Goal: Information Seeking & Learning: Learn about a topic

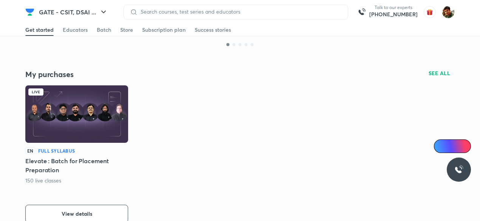
scroll to position [189, 0]
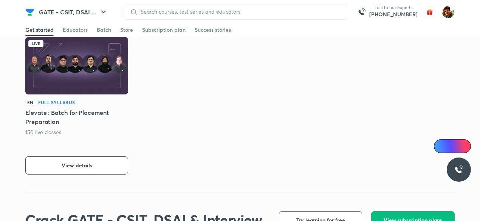
click at [90, 56] on img at bounding box center [76, 65] width 103 height 57
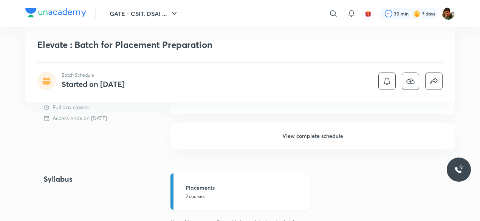
scroll to position [492, 0]
click at [287, 139] on h6 "View complete schedule" at bounding box center [313, 138] width 284 height 26
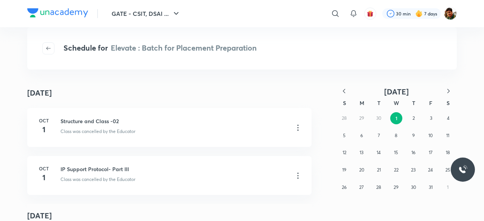
click at [346, 92] on icon "button" at bounding box center [344, 91] width 8 height 8
click at [413, 118] on abbr "3" at bounding box center [413, 118] width 2 height 6
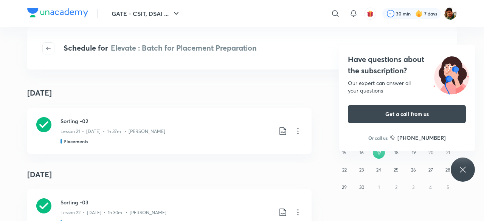
click at [458, 171] on div "Have questions about the subscription? Our expert can answer all your questions…" at bounding box center [463, 170] width 24 height 24
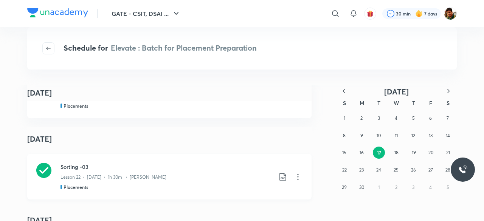
scroll to position [76, 0]
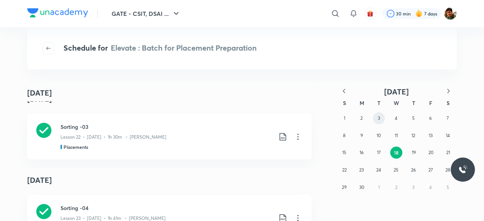
click at [378, 121] on abbr "3" at bounding box center [379, 118] width 2 height 6
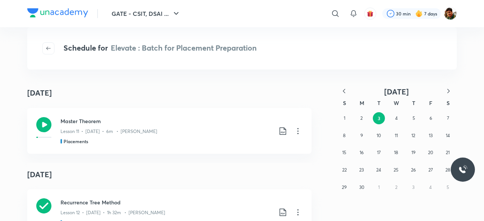
scroll to position [38, 0]
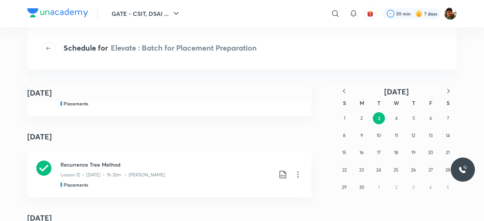
click at [447, 93] on icon "button" at bounding box center [449, 91] width 8 height 8
click at [411, 117] on button "3" at bounding box center [413, 118] width 12 height 12
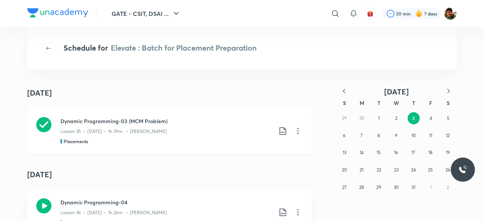
click at [43, 127] on icon at bounding box center [43, 124] width 15 height 15
